Goal: Task Accomplishment & Management: Use online tool/utility

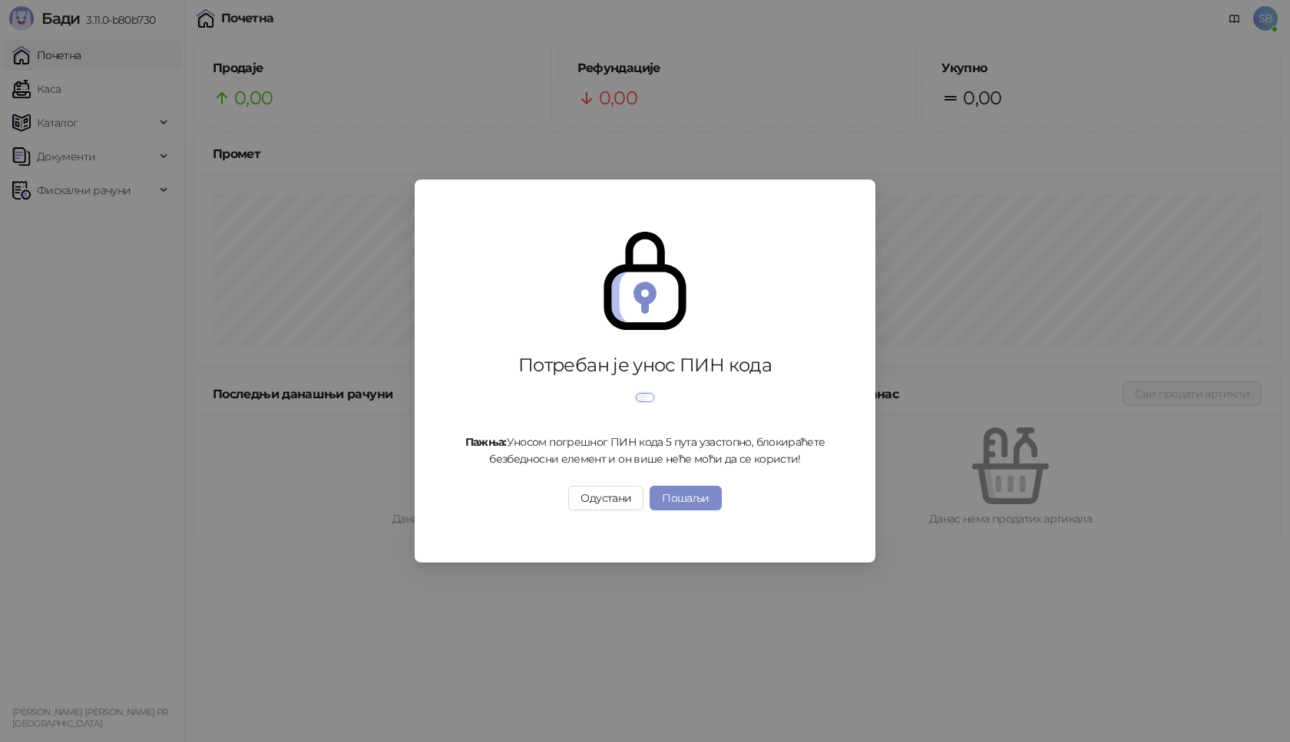
click at [645, 370] on div "Потребан је унос ПИН кода Пажња: Уносом погрешног ПИН кода 5 пута узастопно, бл…" at bounding box center [645, 371] width 424 height 352
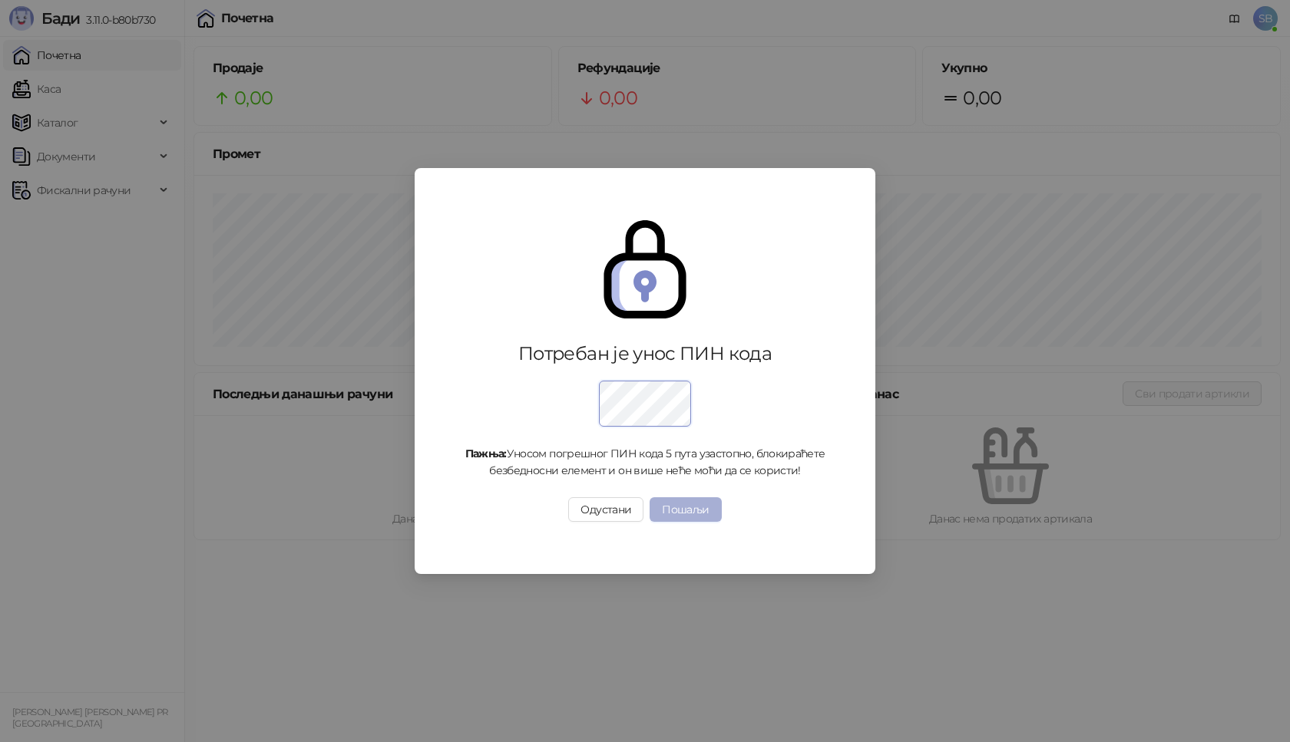
click at [689, 508] on button "Пошаљи" at bounding box center [684, 509] width 71 height 25
click at [680, 504] on button "Пошаљи" at bounding box center [684, 509] width 71 height 25
